Goal: Navigation & Orientation: Find specific page/section

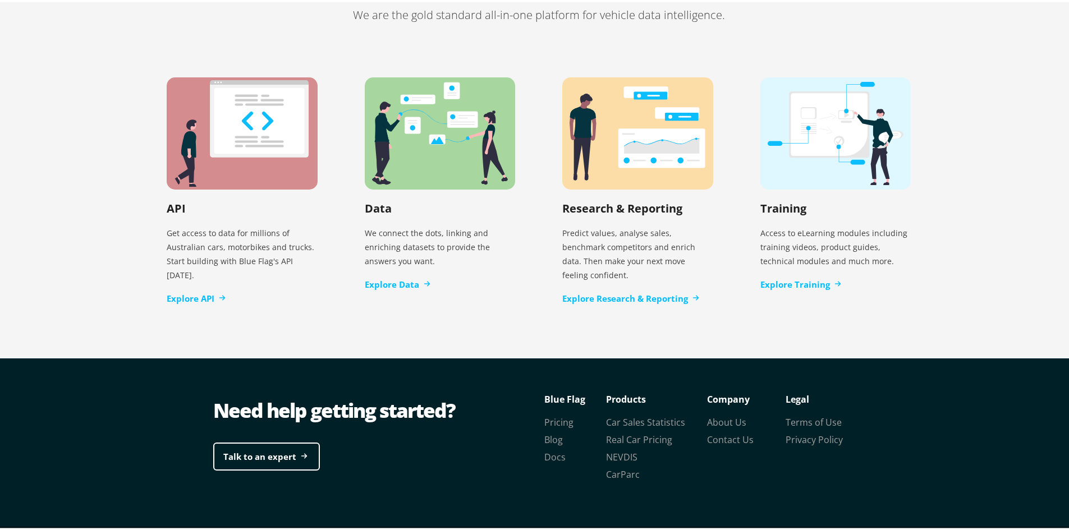
scroll to position [2276, 0]
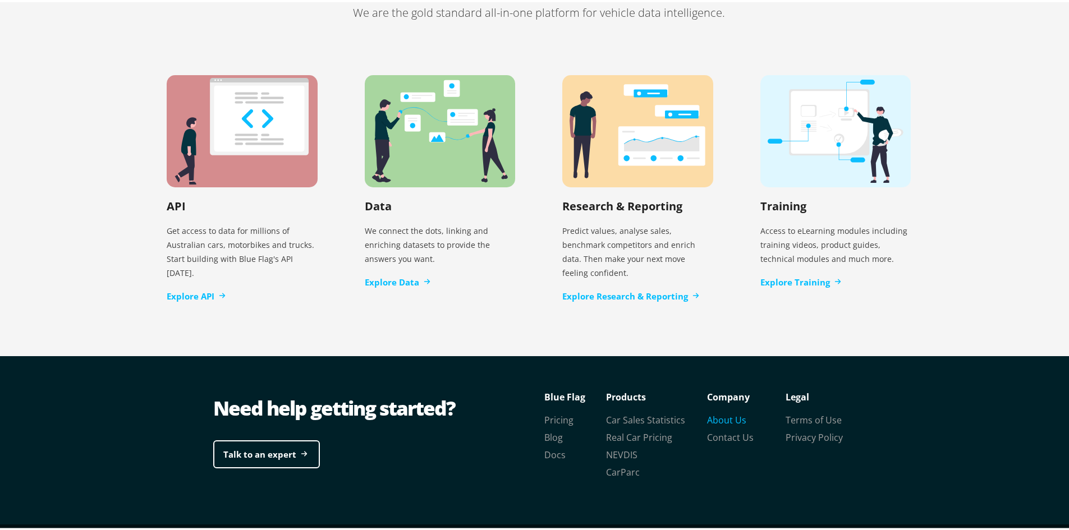
click at [716, 412] on link "About Us" at bounding box center [726, 418] width 39 height 12
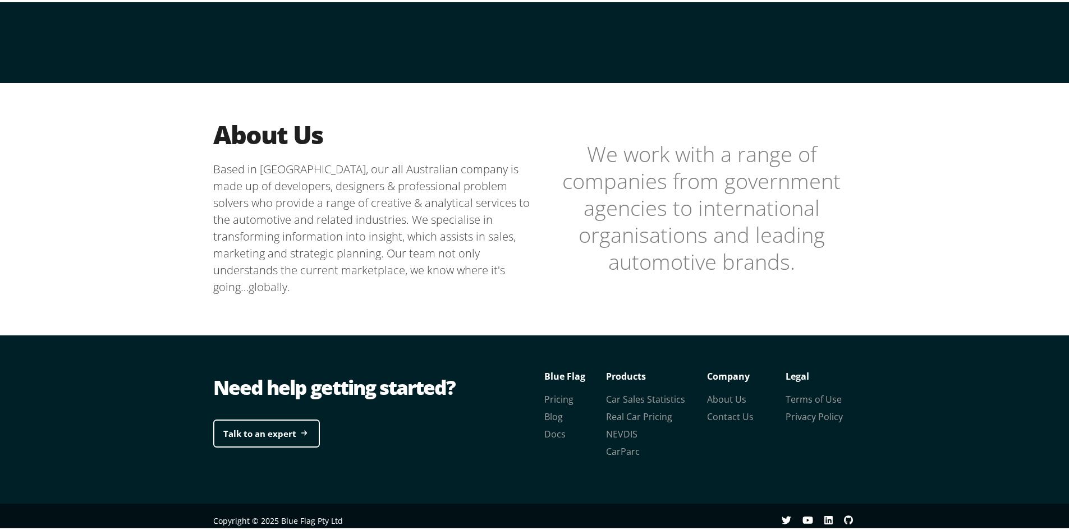
scroll to position [222, 0]
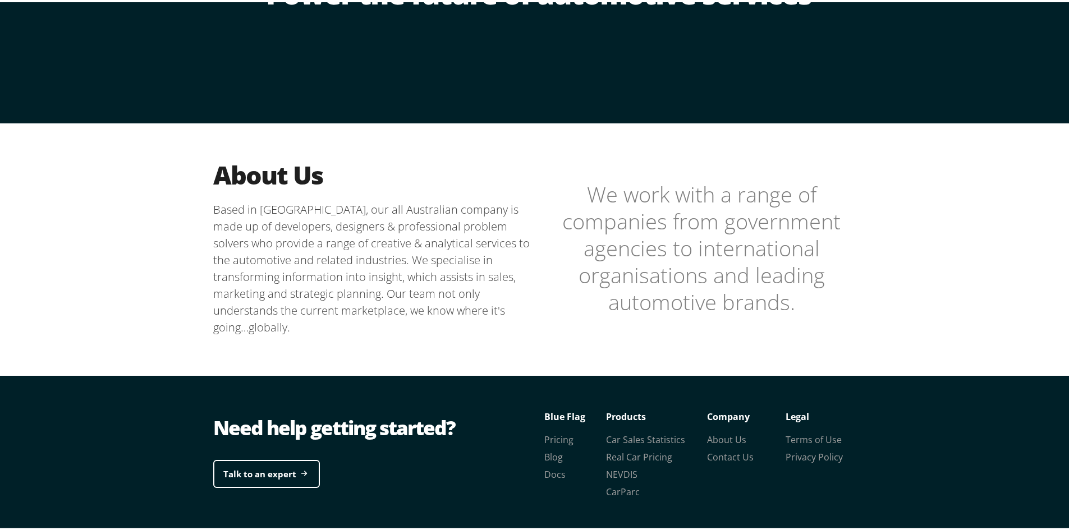
scroll to position [166, 0]
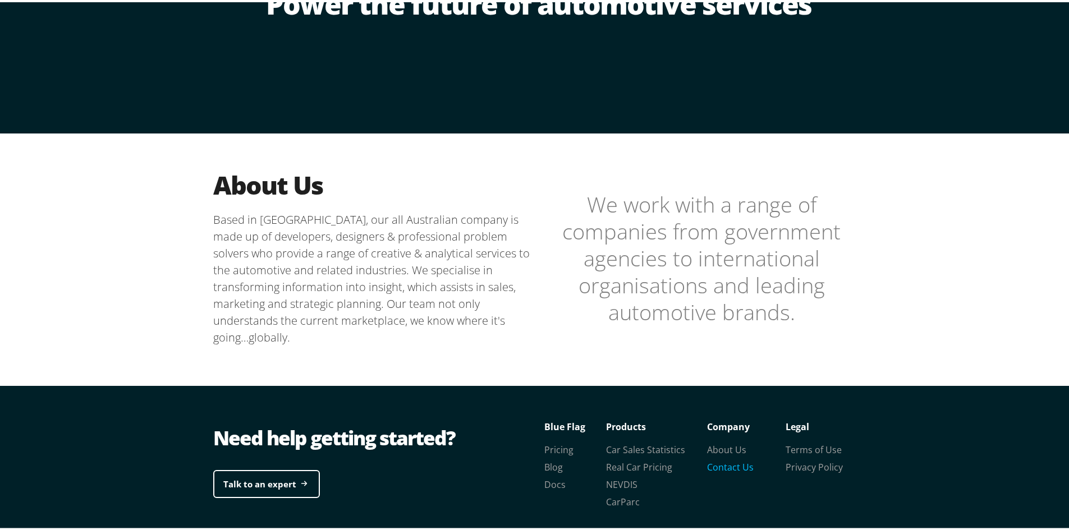
click at [738, 466] on link "Contact Us" at bounding box center [730, 465] width 47 height 12
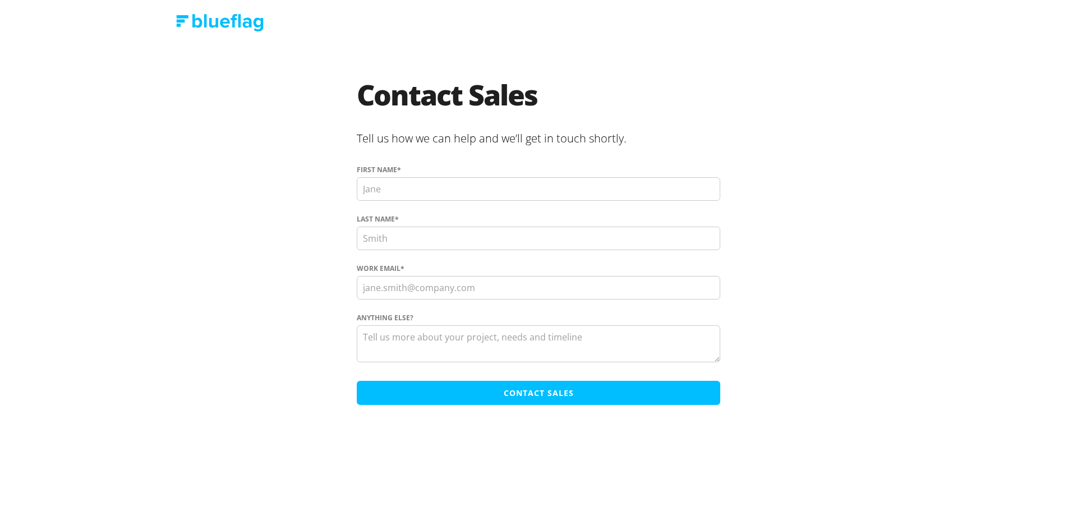
click at [223, 15] on img at bounding box center [220, 22] width 88 height 17
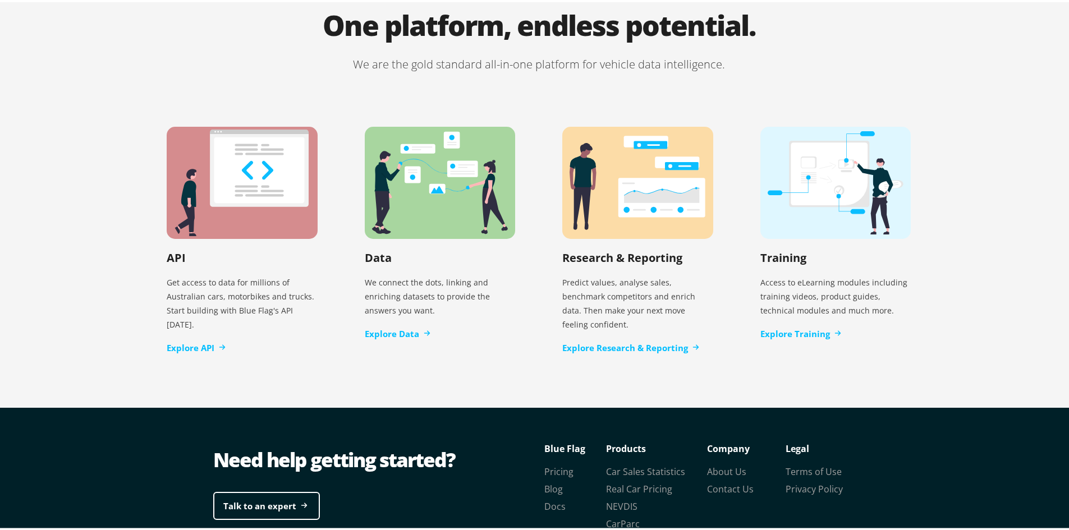
scroll to position [2276, 0]
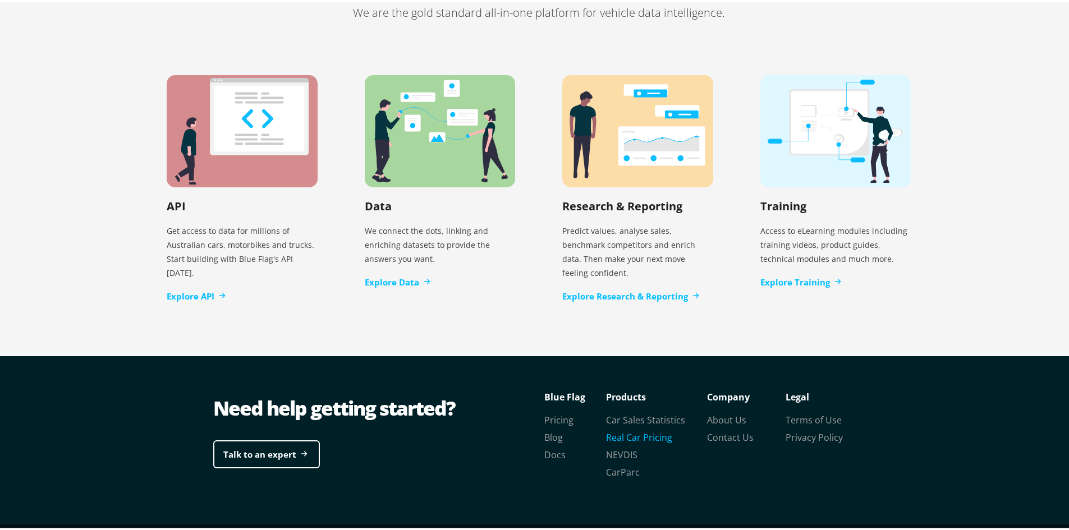
click at [646, 429] on link "Real Car Pricing" at bounding box center [639, 435] width 66 height 12
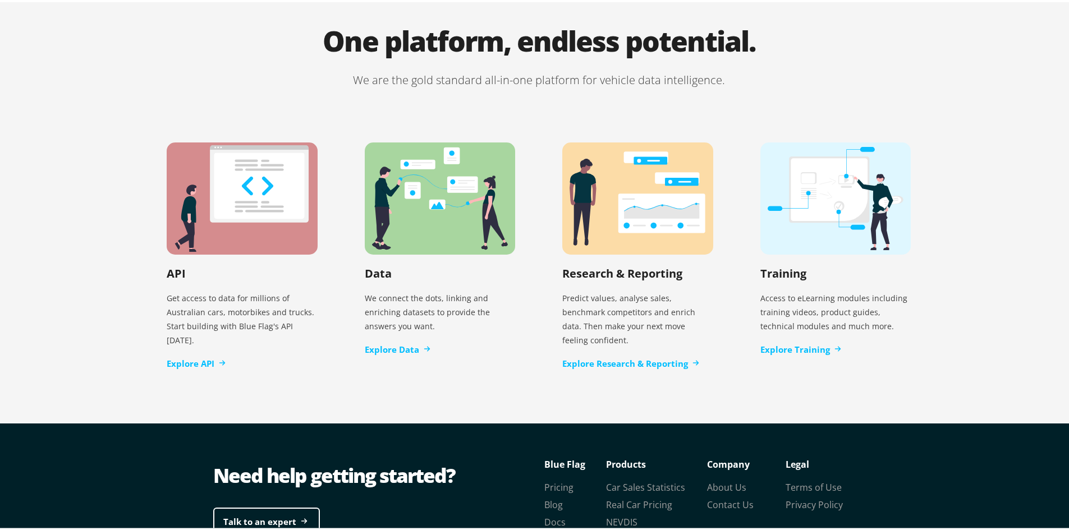
scroll to position [2276, 0]
